Goal: Find specific page/section: Find specific page/section

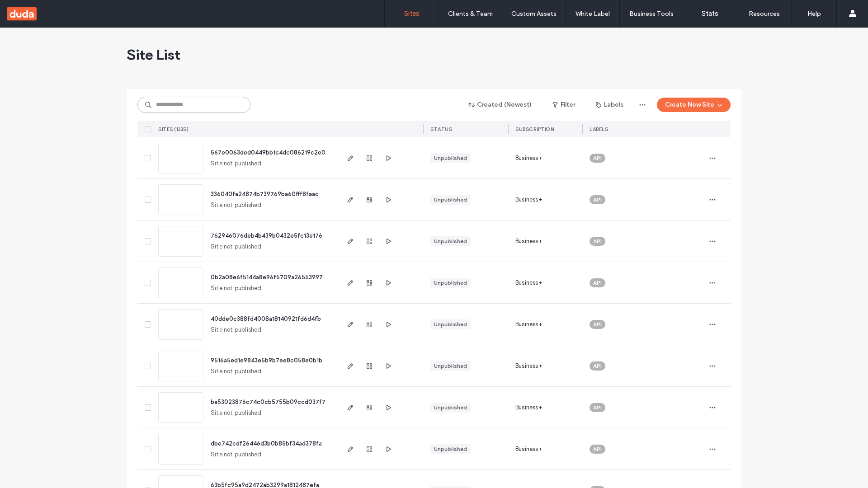
click at [194, 105] on input at bounding box center [193, 105] width 113 height 16
type input "**********"
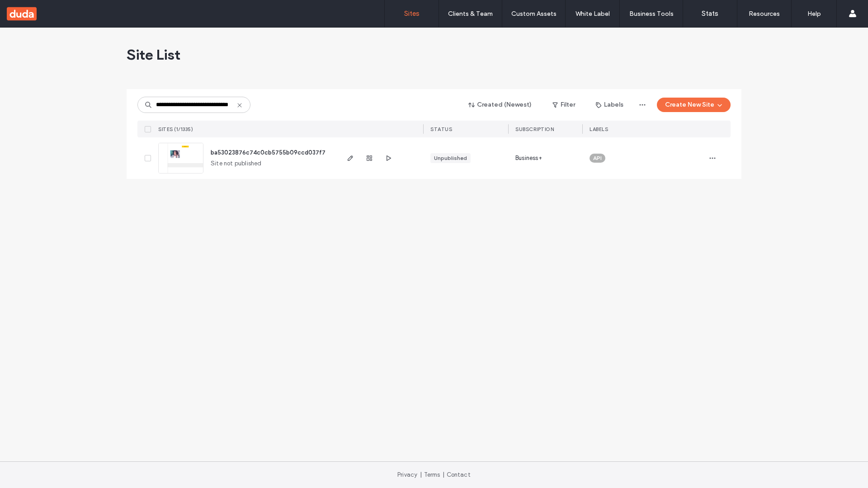
click at [268, 152] on span "ba53023876c74c0cb5755b09ccd037f7" at bounding box center [268, 152] width 115 height 7
